Goal: Register for event/course: Register for event/course

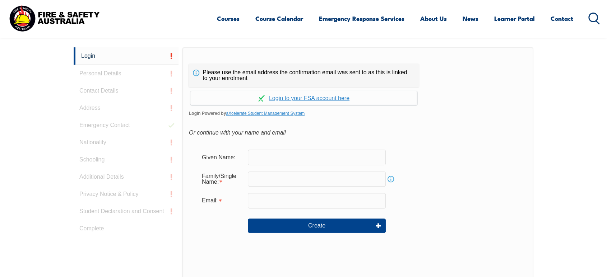
scroll to position [142, 0]
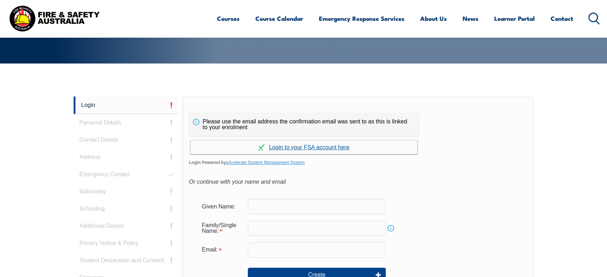
click at [284, 146] on link "Continue with aXcelerate" at bounding box center [303, 147] width 227 height 14
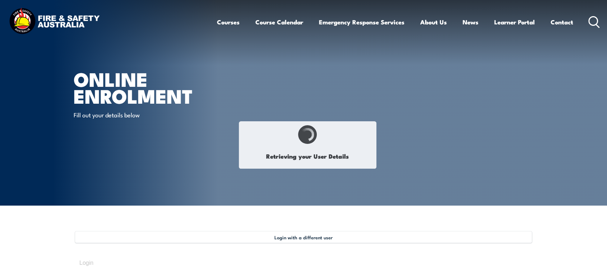
select select "Mrs"
type input "Kellie"
type input "Turvey-Gutterson"
type input "December 15, 1988"
type input "HLT5JXCBF7"
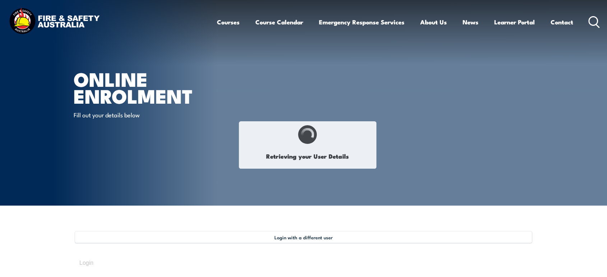
select select "F"
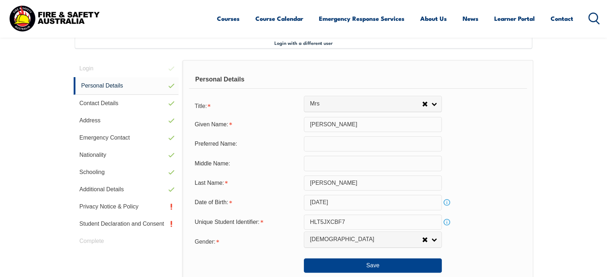
scroll to position [195, 0]
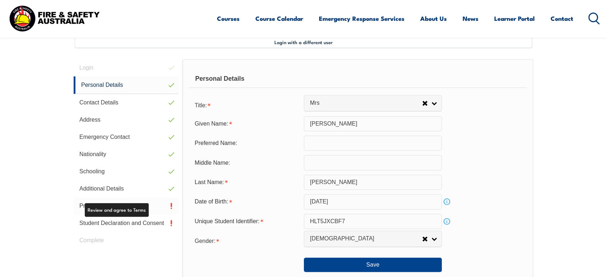
click at [136, 206] on link "Privacy Notice & Policy" at bounding box center [126, 205] width 105 height 17
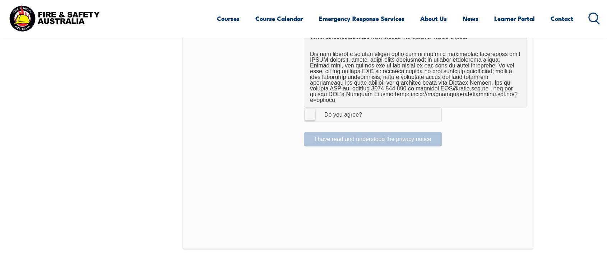
scroll to position [501, 0]
click at [313, 111] on label "I Agree Do you agree?" at bounding box center [373, 113] width 138 height 14
click at [368, 111] on input "I Agree Do you agree?" at bounding box center [374, 114] width 12 height 14
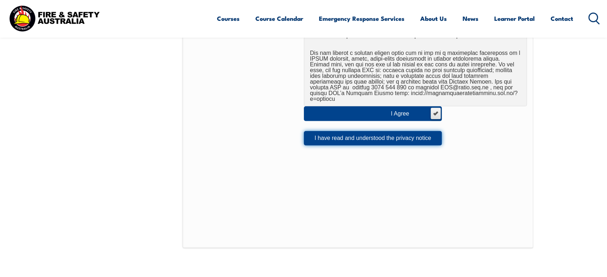
click at [321, 131] on button "I have read and understood the privacy notice" at bounding box center [373, 138] width 138 height 14
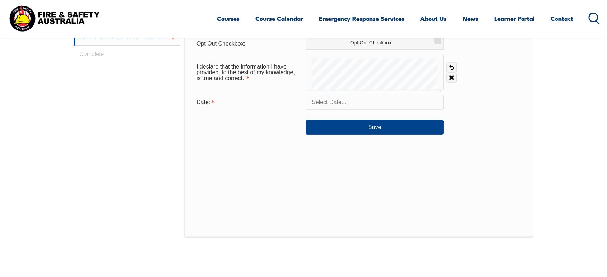
scroll to position [387, 0]
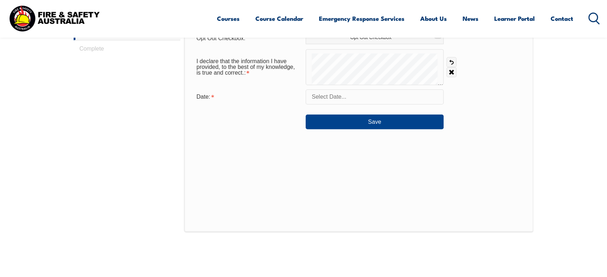
click at [333, 97] on input "text" at bounding box center [375, 96] width 138 height 15
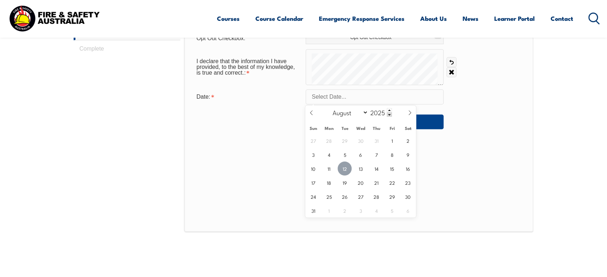
click at [348, 171] on span "12" at bounding box center [344, 169] width 14 height 14
type input "August 12, 2025"
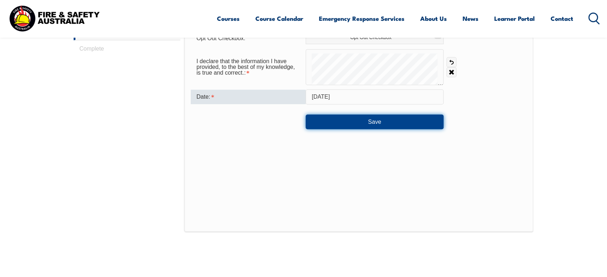
click at [376, 118] on button "Save" at bounding box center [375, 122] width 138 height 14
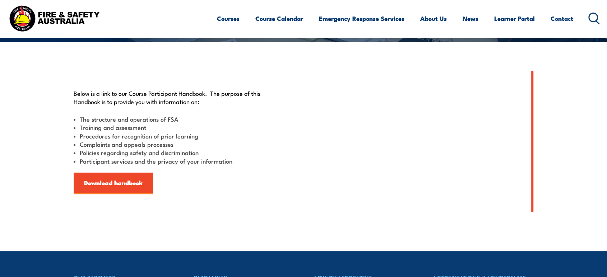
scroll to position [171, 0]
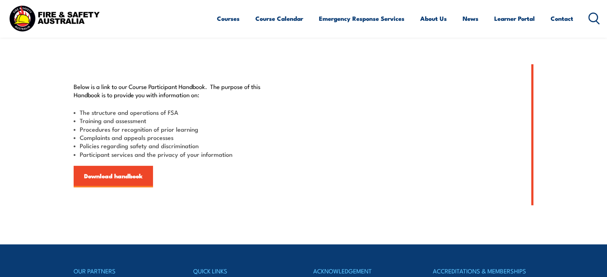
click at [131, 165] on div "Below is a link to our Course Participant Handbook. The purpose of this Handboo…" at bounding box center [172, 134] width 197 height 105
click at [131, 169] on link "Download handbook" at bounding box center [113, 177] width 79 height 22
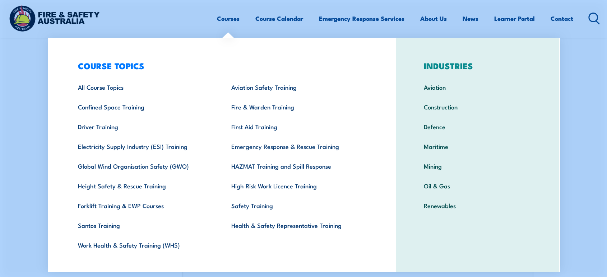
scroll to position [191, 0]
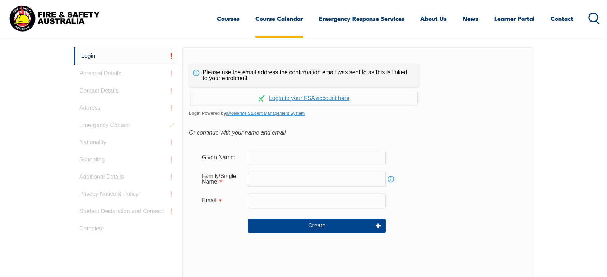
click at [274, 18] on link "Course Calendar" at bounding box center [279, 18] width 48 height 19
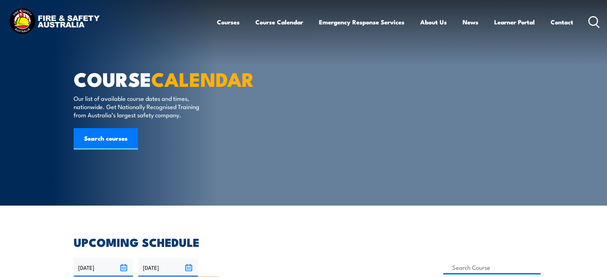
click at [218, 277] on input "VIC" at bounding box center [215, 279] width 5 height 5
radio input "true"
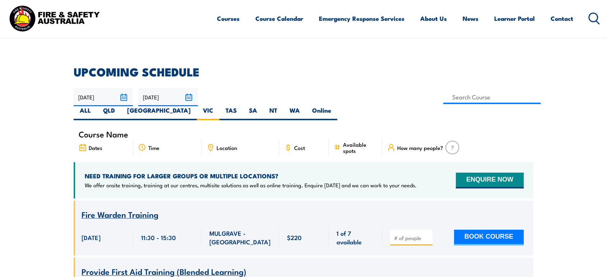
scroll to position [148, 0]
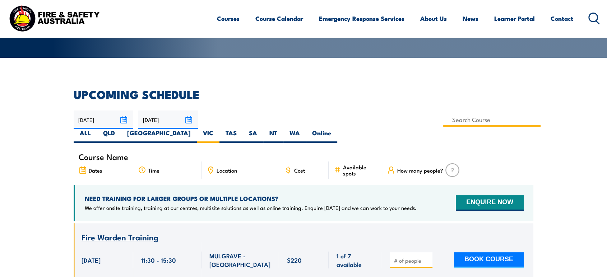
click at [443, 122] on input at bounding box center [491, 120] width 97 height 14
type input "Mental Health First Aid Training (Standard) – Online"
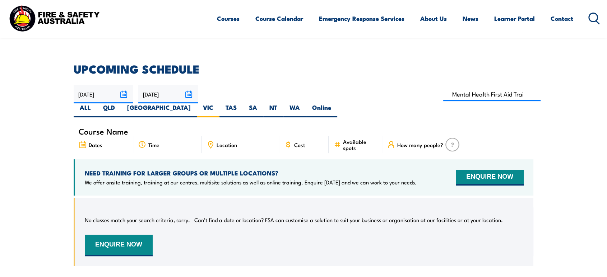
scroll to position [174, 0]
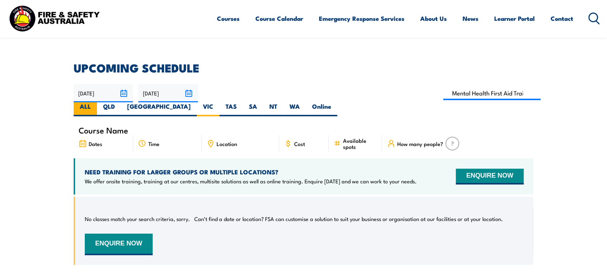
click at [97, 102] on label "ALL" at bounding box center [85, 109] width 23 height 14
click at [95, 102] on input "ALL" at bounding box center [93, 104] width 5 height 5
radio input "true"
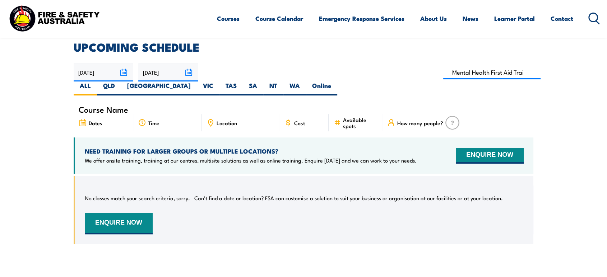
scroll to position [192, 0]
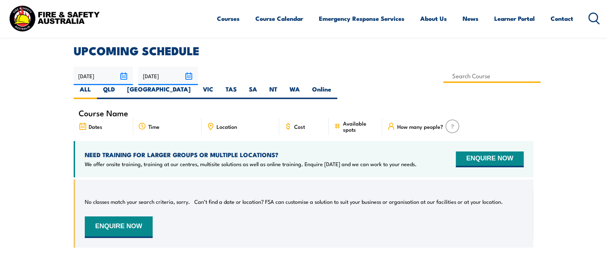
click at [443, 76] on input at bounding box center [491, 76] width 97 height 14
type input "Mental Health First Aid Training (Standard) – Blended Classroom"
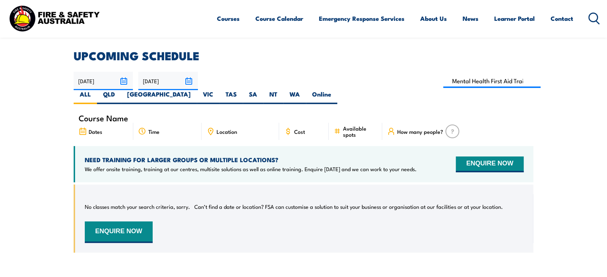
scroll to position [186, 0]
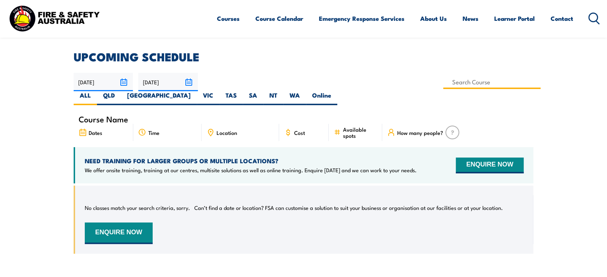
click at [443, 80] on input at bounding box center [491, 82] width 97 height 14
type input "Mental Health First Aid Training (Standard) – Classroom"
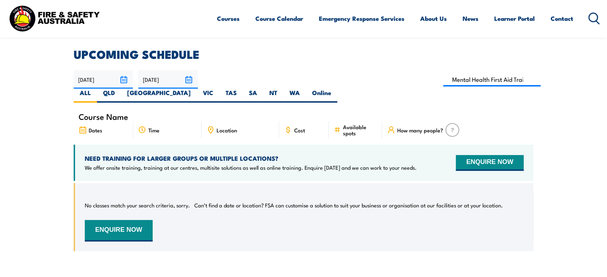
scroll to position [187, 0]
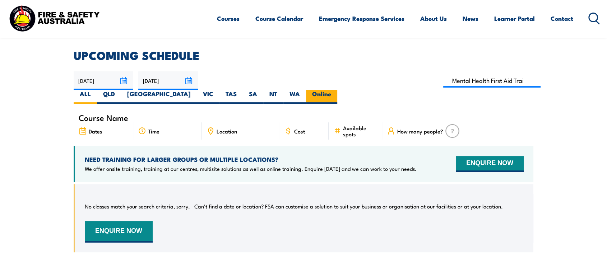
click at [337, 90] on label "Online" at bounding box center [321, 97] width 31 height 14
click at [336, 90] on input "Online" at bounding box center [333, 92] width 5 height 5
radio input "true"
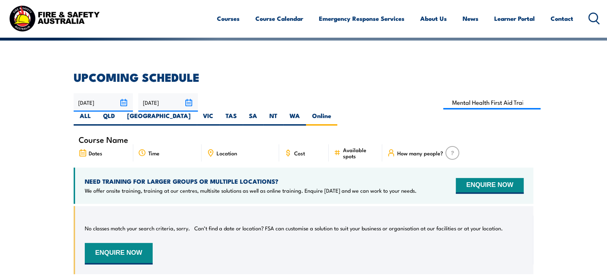
scroll to position [164, 0]
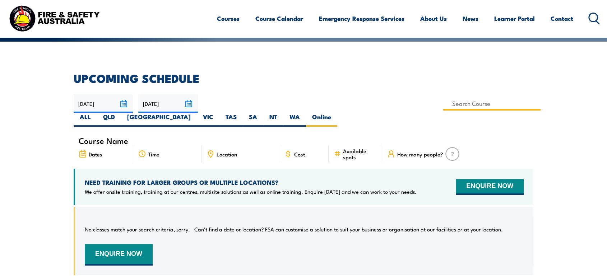
click at [443, 104] on input at bounding box center [491, 104] width 97 height 14
type input "Mental Health First Aid Training (Standard) – Classroom"
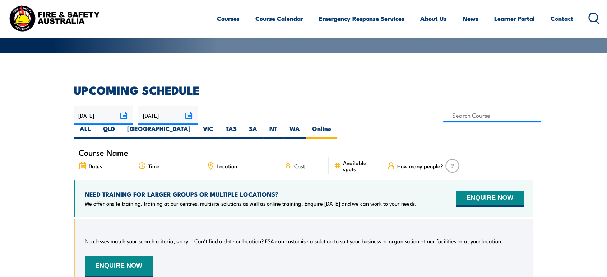
scroll to position [135, 0]
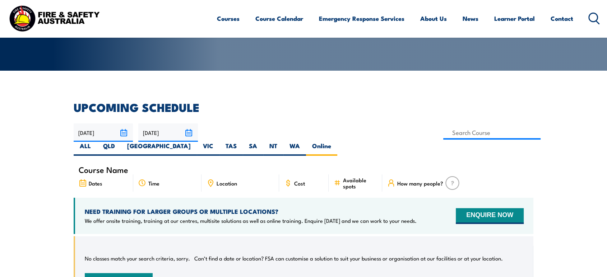
click at [184, 133] on input "10/10/2025" at bounding box center [167, 132] width 59 height 18
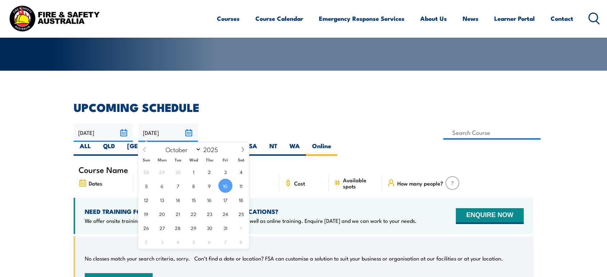
click at [142, 150] on icon at bounding box center [144, 149] width 5 height 5
select select "8"
click at [213, 197] on span "18" at bounding box center [209, 200] width 14 height 14
type input "[DATE]"
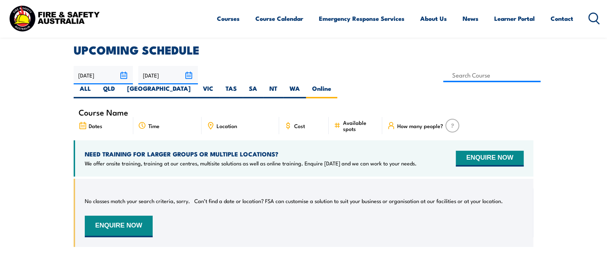
scroll to position [192, 0]
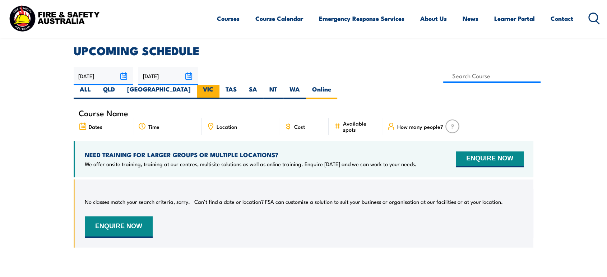
click at [219, 85] on label "VIC" at bounding box center [208, 92] width 23 height 14
click at [218, 85] on input "VIC" at bounding box center [215, 87] width 5 height 5
radio input "true"
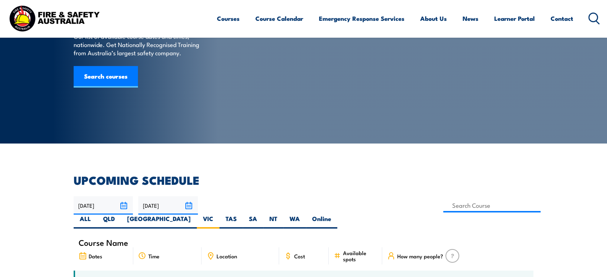
scroll to position [103, 0]
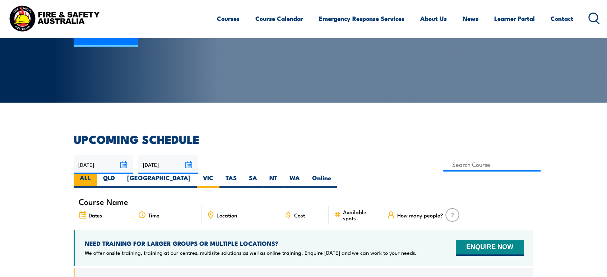
click at [97, 174] on label "ALL" at bounding box center [85, 181] width 23 height 14
click at [95, 174] on input "ALL" at bounding box center [93, 176] width 5 height 5
radio input "true"
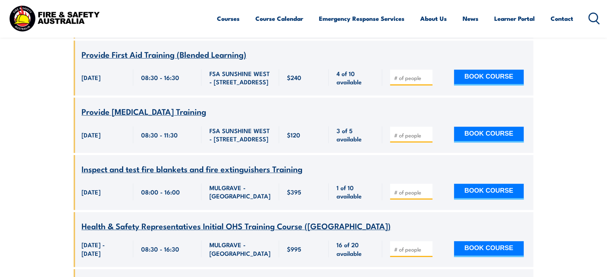
scroll to position [400, 0]
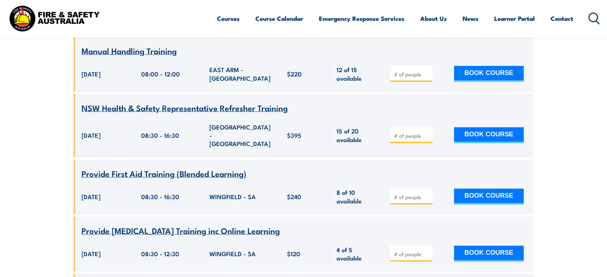
scroll to position [9808, 0]
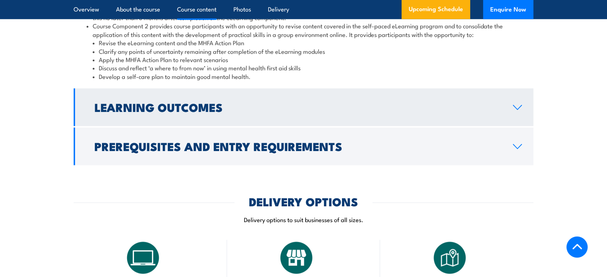
click at [348, 102] on h2 "Learning Outcomes" at bounding box center [297, 107] width 407 height 10
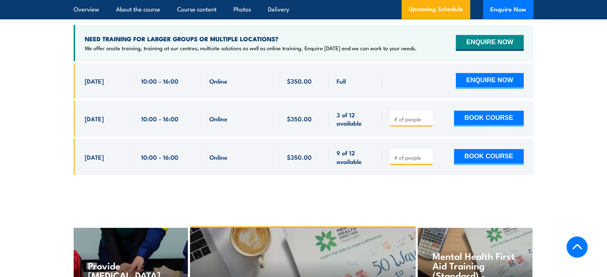
scroll to position [1335, 0]
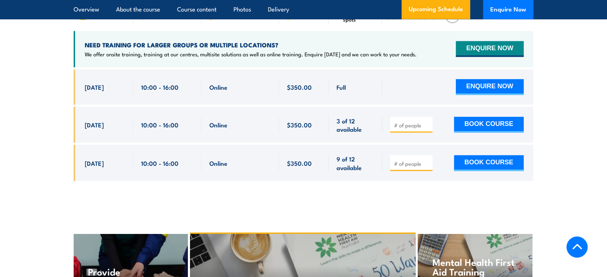
click at [156, 83] on span "10:00 - 16:00" at bounding box center [159, 87] width 37 height 8
click at [104, 83] on span "3 Sep, 2025" at bounding box center [94, 87] width 19 height 8
click at [104, 120] on span "4 Sep, 2025" at bounding box center [94, 124] width 19 height 8
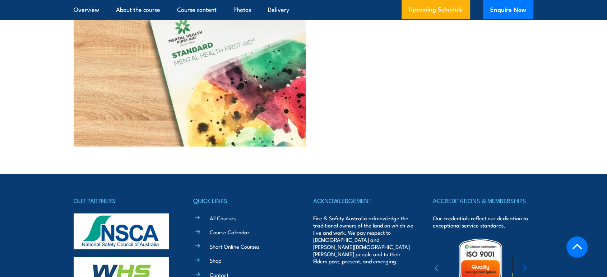
scroll to position [2002, 0]
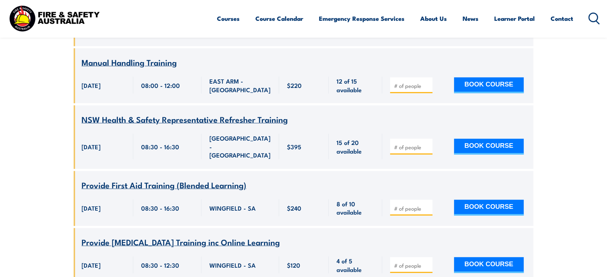
scroll to position [9751, 0]
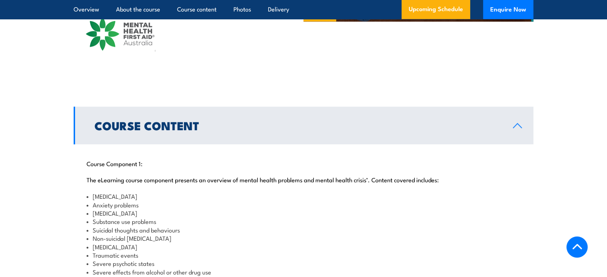
scroll to position [710, 0]
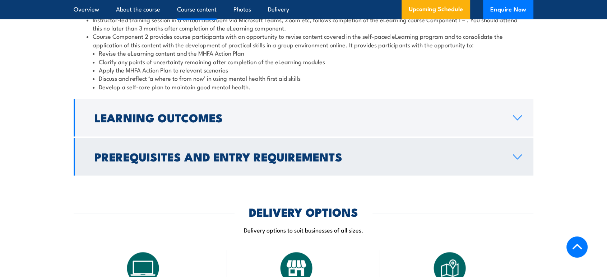
click at [431, 155] on link "Prerequisites and Entry Requirements" at bounding box center [304, 157] width 460 height 38
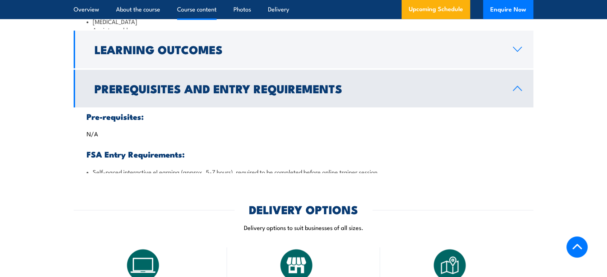
scroll to position [867, 0]
